Goal: Task Accomplishment & Management: Manage account settings

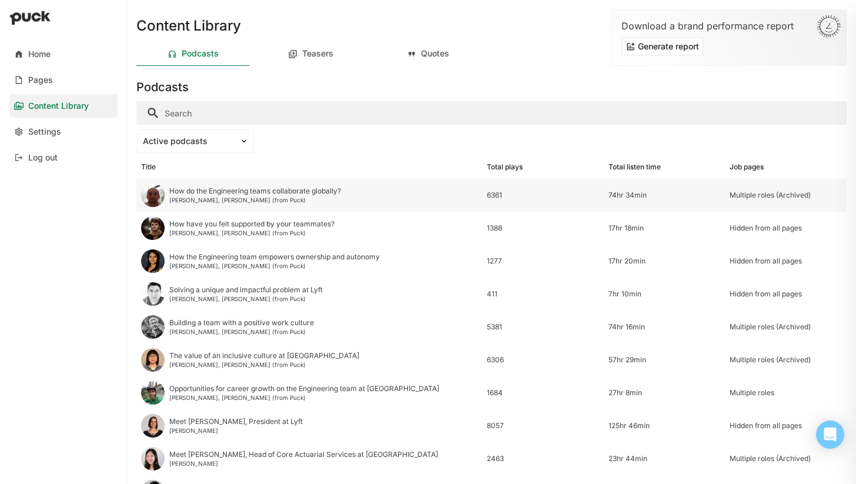
click at [422, 195] on div "How do the Engineering teams collaborate globally? [PERSON_NAME], [PERSON_NAME]…" at bounding box center [309, 195] width 346 height 33
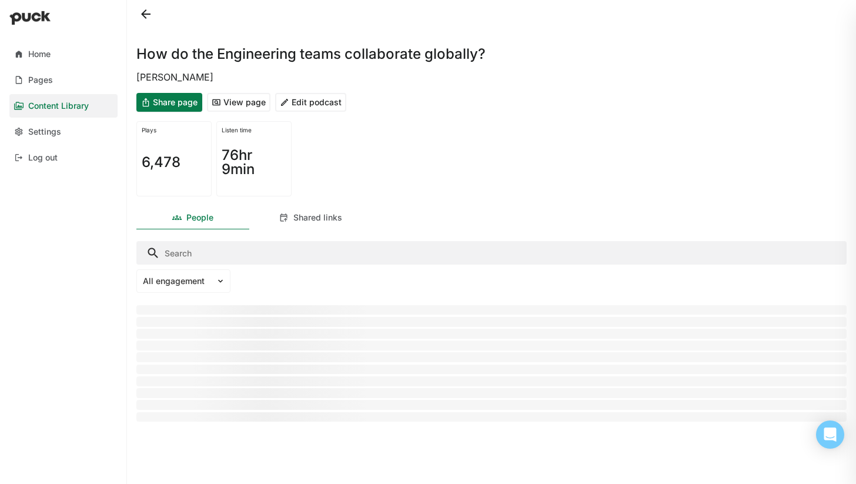
click at [318, 106] on button "Edit podcast" at bounding box center [310, 102] width 71 height 19
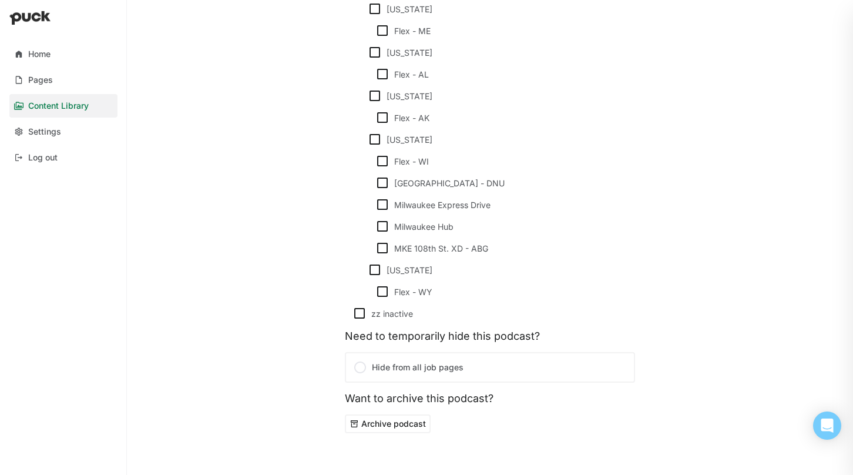
scroll to position [10496, 0]
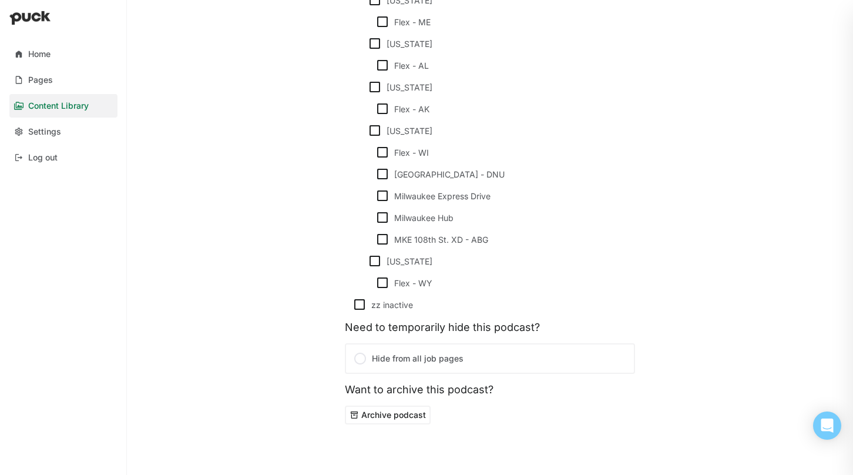
click at [377, 406] on button "Archive podcast" at bounding box center [388, 415] width 86 height 19
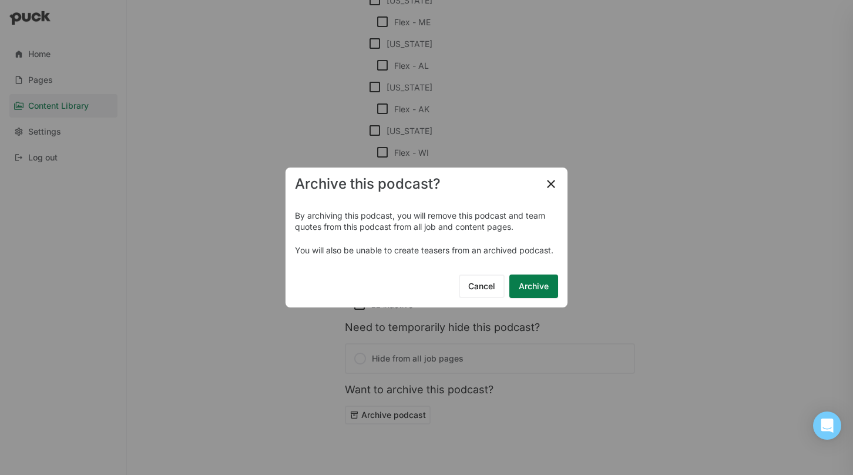
click at [537, 283] on button "Archive" at bounding box center [534, 286] width 49 height 24
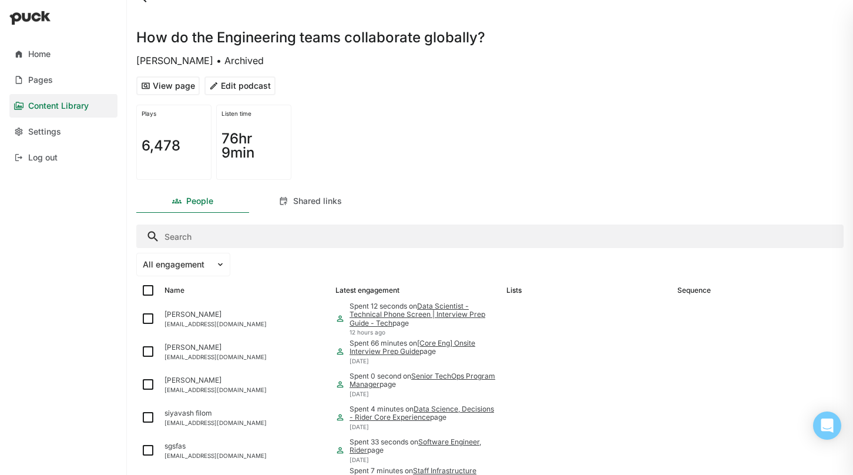
scroll to position [19, 0]
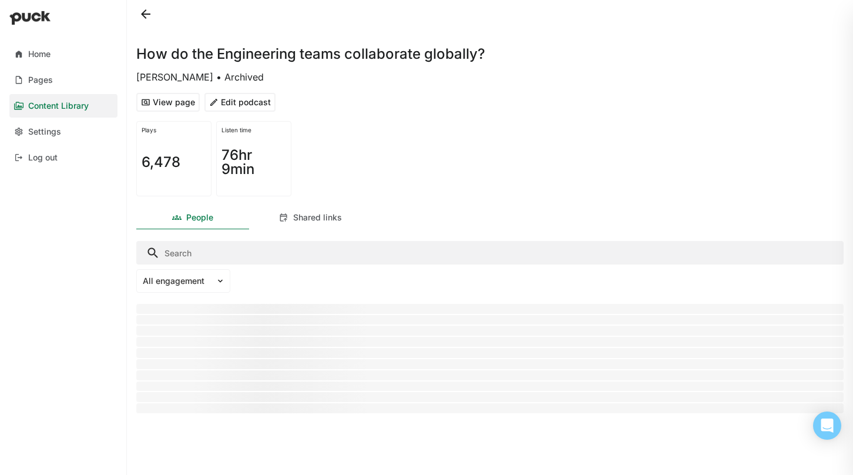
click at [29, 109] on div "Content Library" at bounding box center [58, 106] width 61 height 10
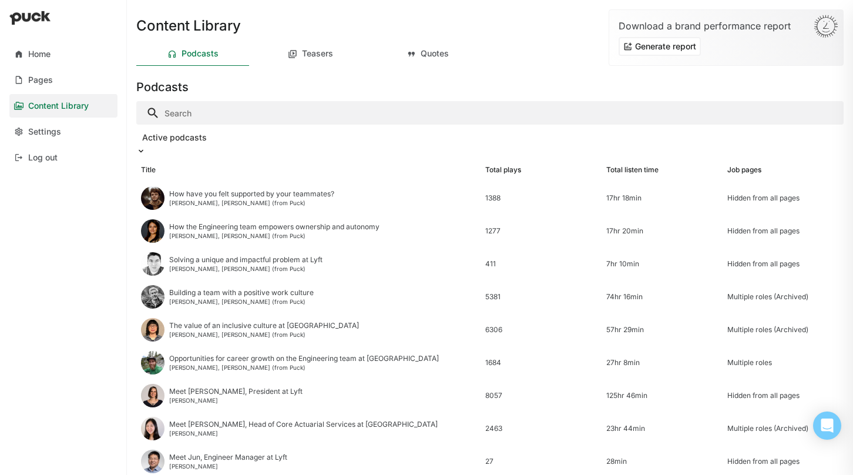
click at [146, 146] on img at bounding box center [140, 150] width 9 height 9
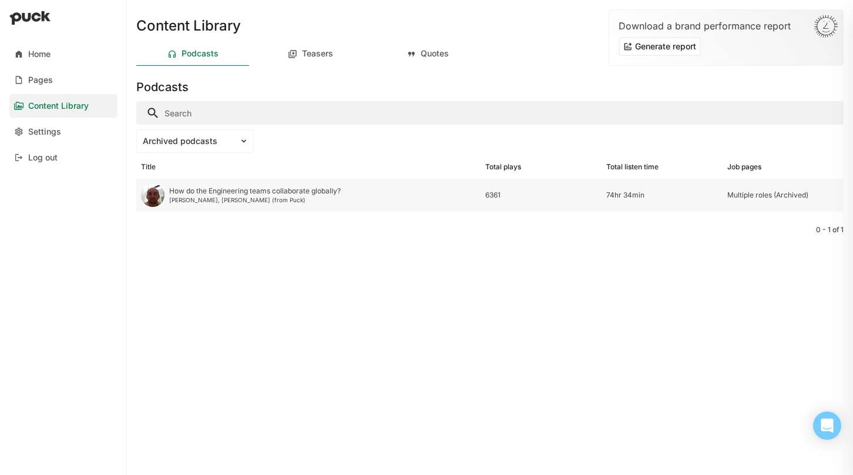
click at [309, 191] on div "How do the Engineering teams collaborate globally?" at bounding box center [255, 191] width 172 height 8
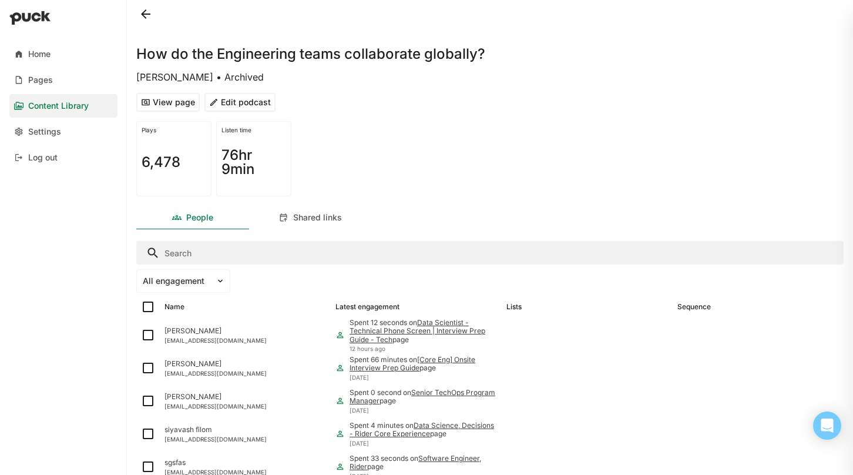
click at [270, 99] on button "Edit podcast" at bounding box center [240, 102] width 71 height 19
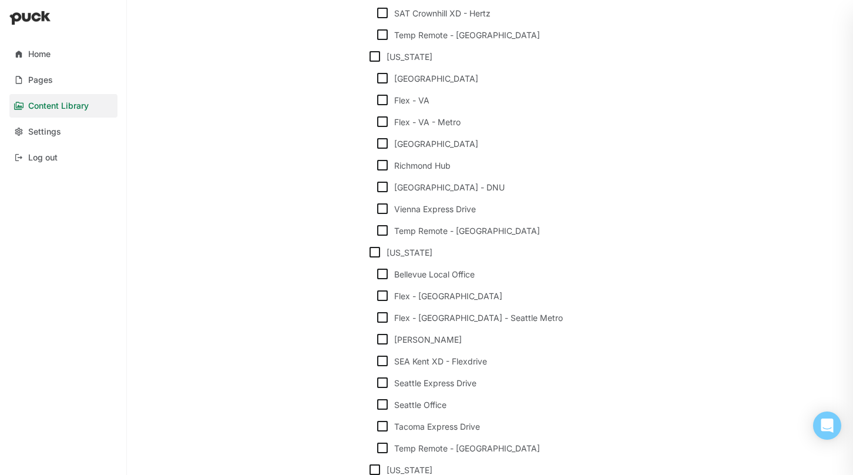
scroll to position [10496, 0]
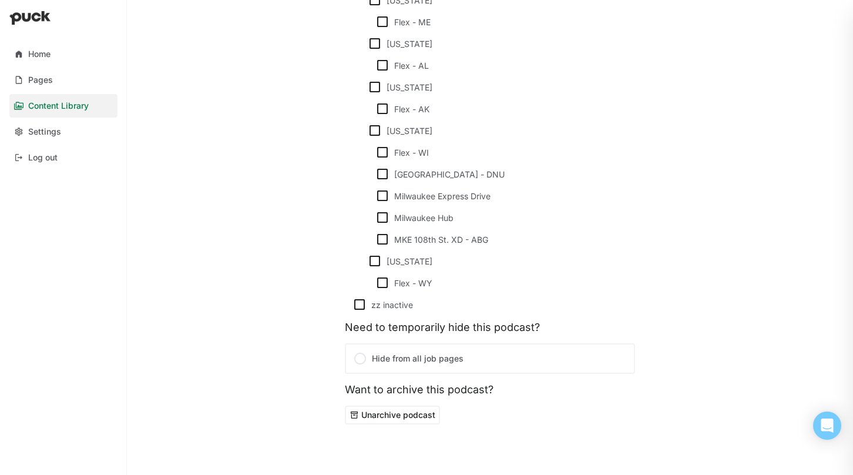
click at [411, 406] on button "Unarchive podcast" at bounding box center [392, 415] width 95 height 19
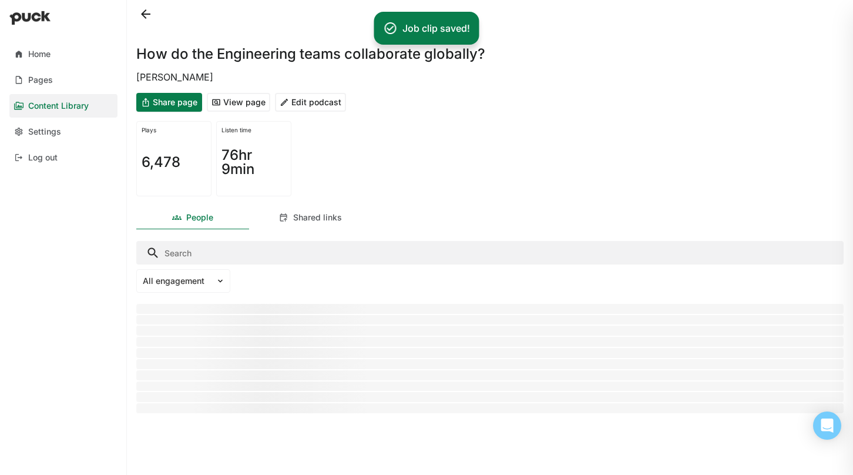
click at [51, 107] on div "Content Library" at bounding box center [58, 106] width 61 height 10
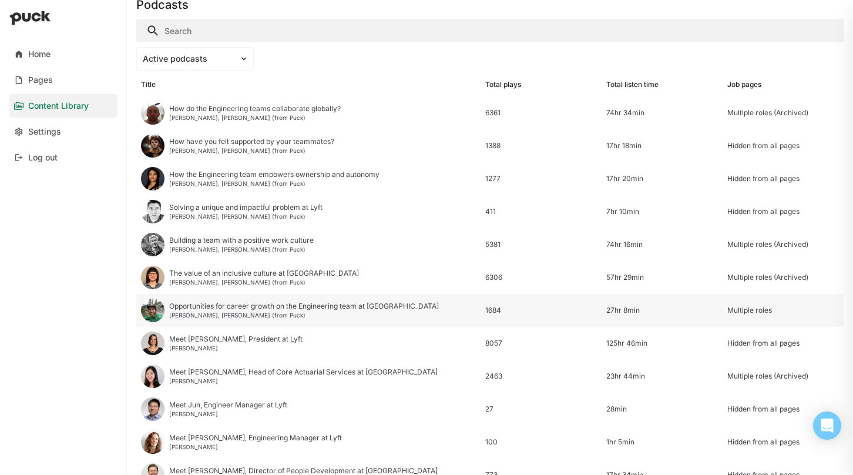
scroll to position [82, 0]
click at [38, 73] on link "Pages" at bounding box center [63, 80] width 108 height 24
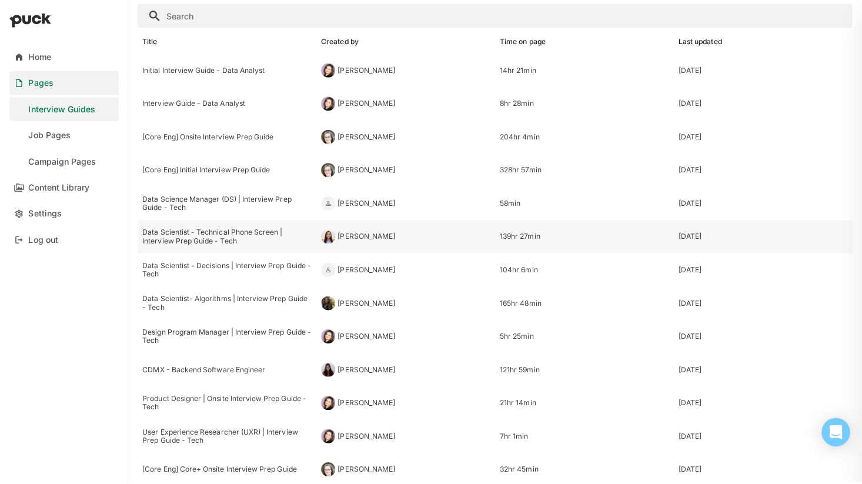
scroll to position [35, 0]
